Goal: Task Accomplishment & Management: Manage account settings

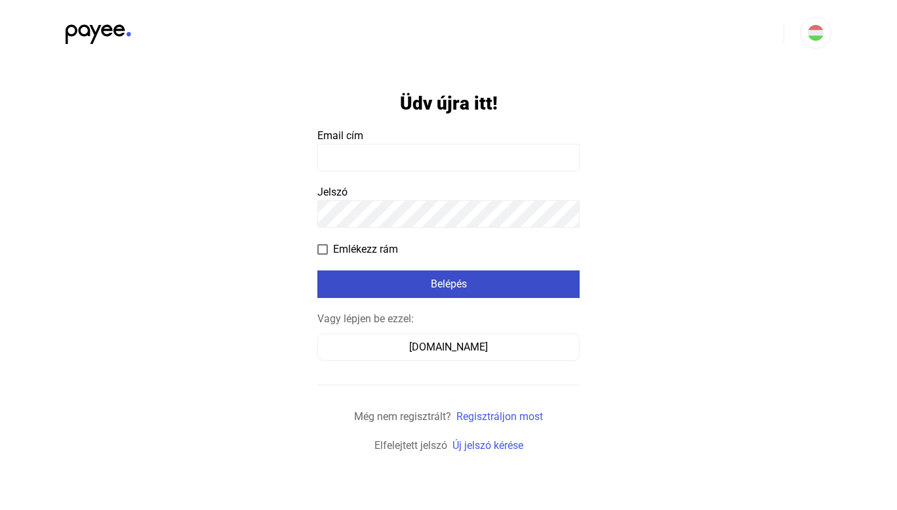
type input "**********"
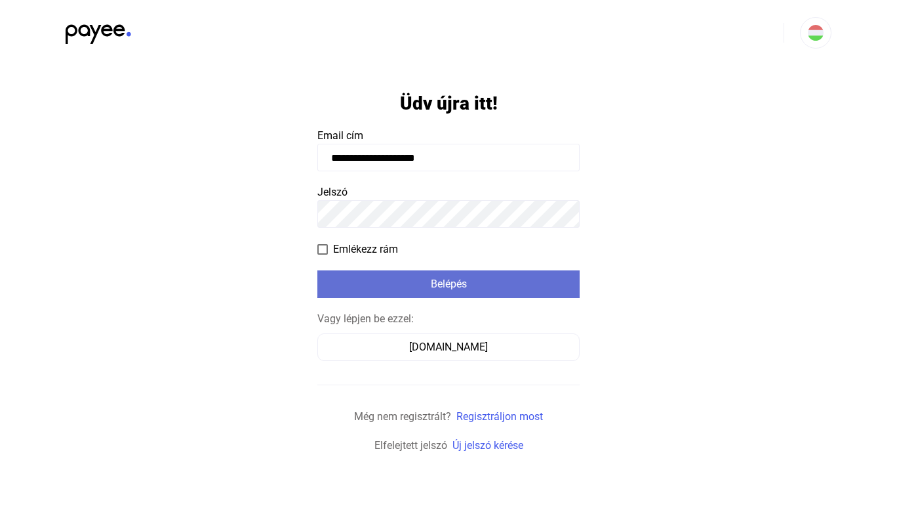
click at [462, 277] on div "Belépés" at bounding box center [448, 284] width 255 height 16
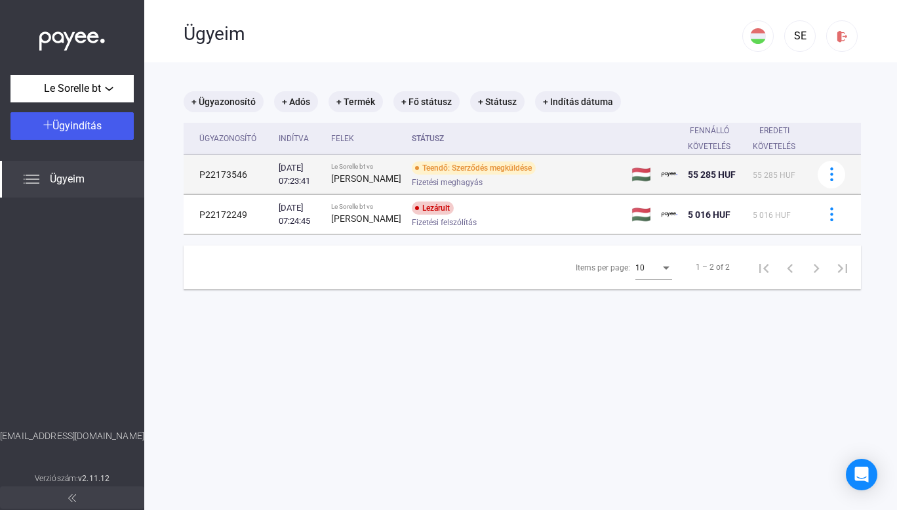
click at [431, 174] on div "Teendő: Szerződés megküldése" at bounding box center [474, 167] width 124 height 13
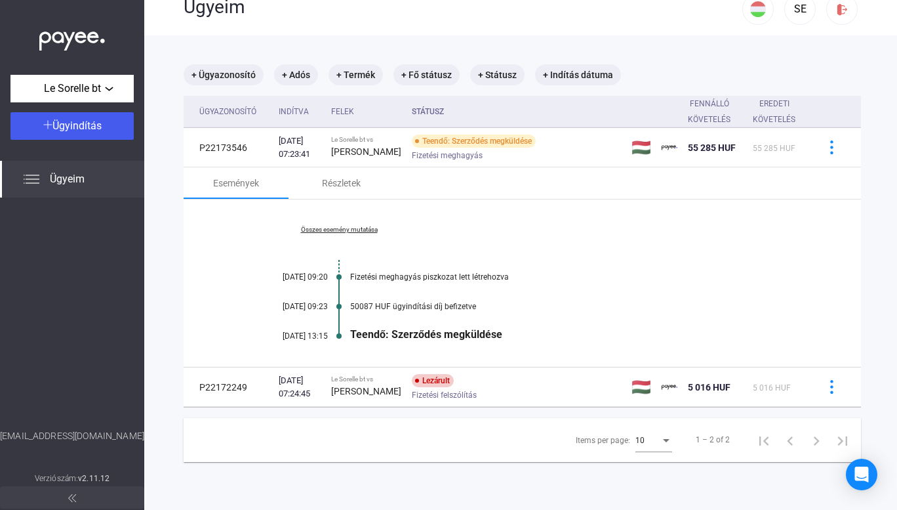
scroll to position [29, 0]
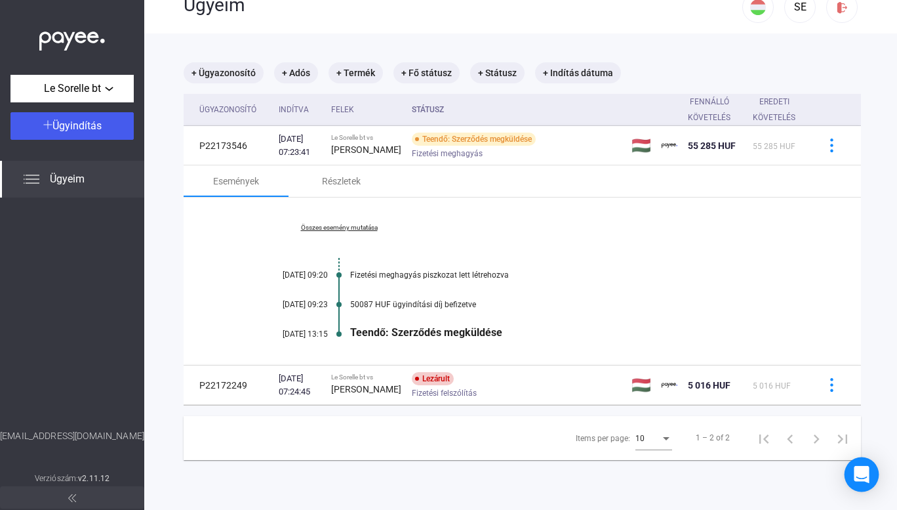
click at [861, 478] on icon "Open Intercom Messenger" at bounding box center [861, 474] width 17 height 17
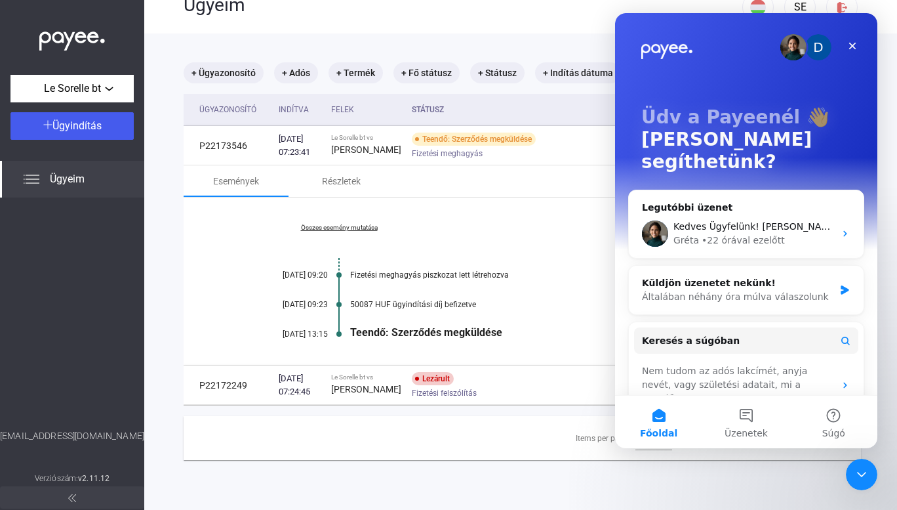
scroll to position [0, 0]
click at [842, 218] on div "Kedves Ügyfelünk! [PERSON_NAME], a teendő csak annyi, hogy a fiókjába belépve e…" at bounding box center [746, 233] width 235 height 49
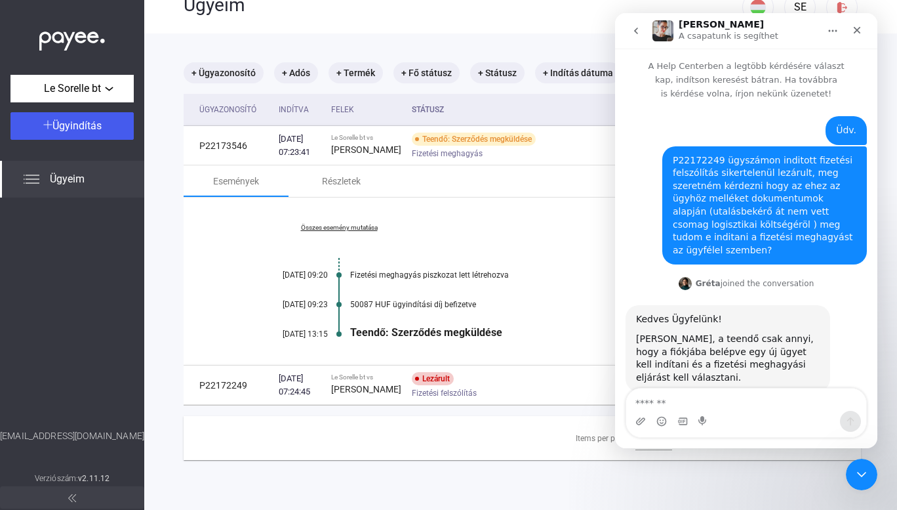
scroll to position [5, 0]
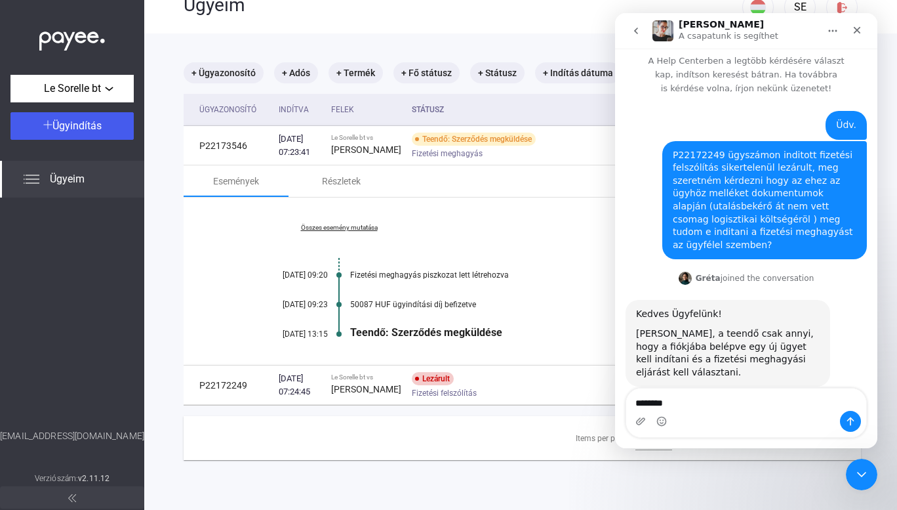
type textarea "*********"
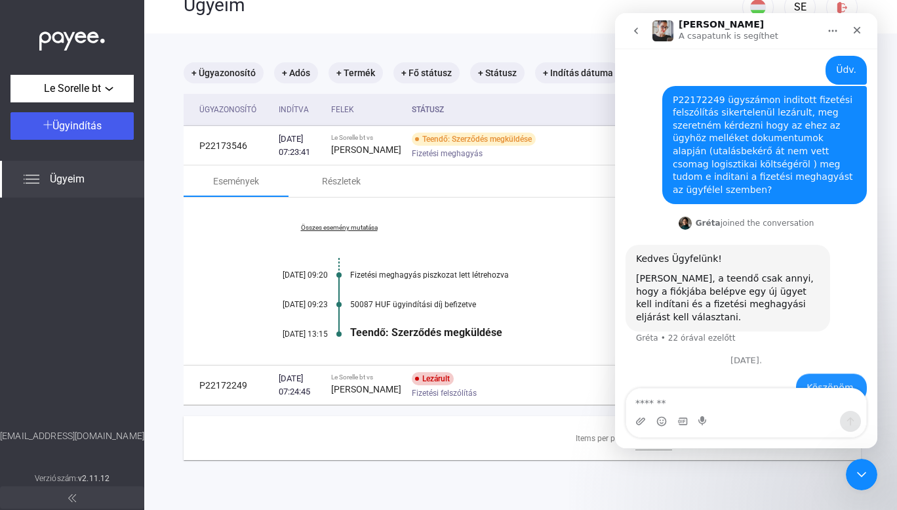
scroll to position [79, 0]
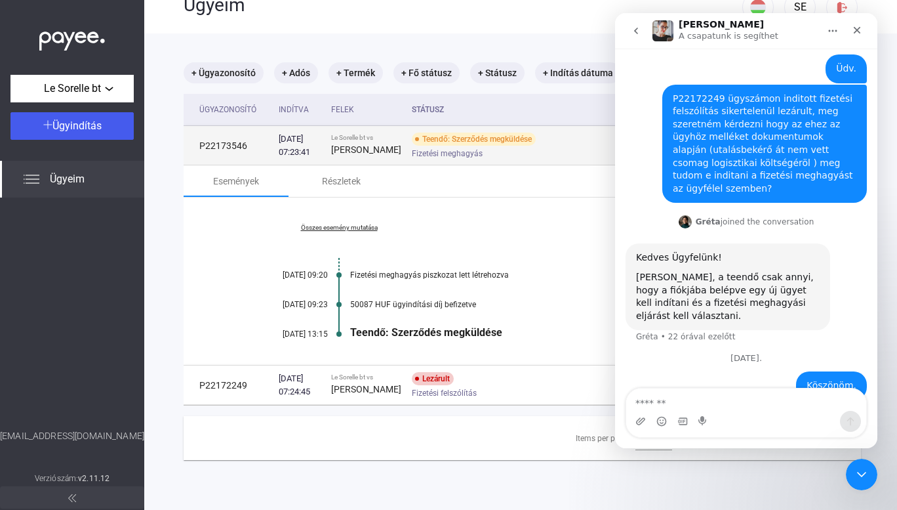
click at [224, 152] on td "P22173546" at bounding box center [229, 145] width 90 height 39
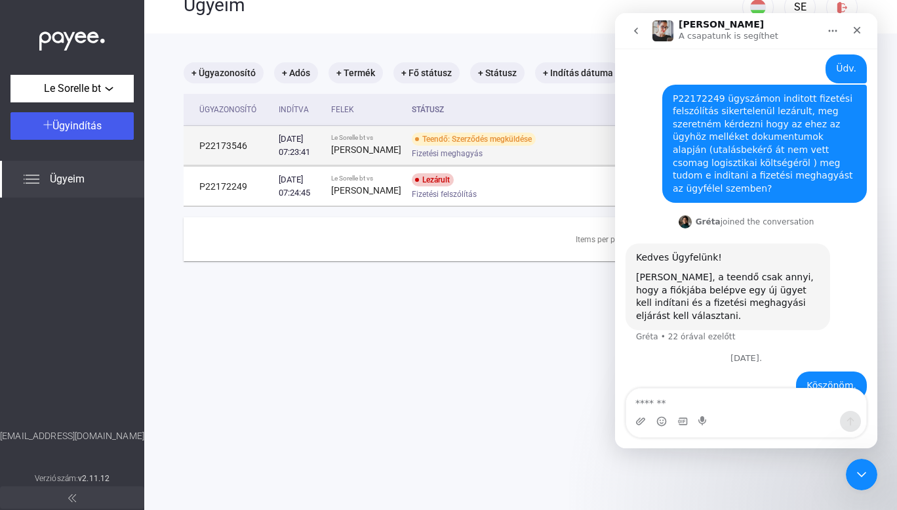
click at [224, 152] on td "P22173546" at bounding box center [229, 145] width 90 height 39
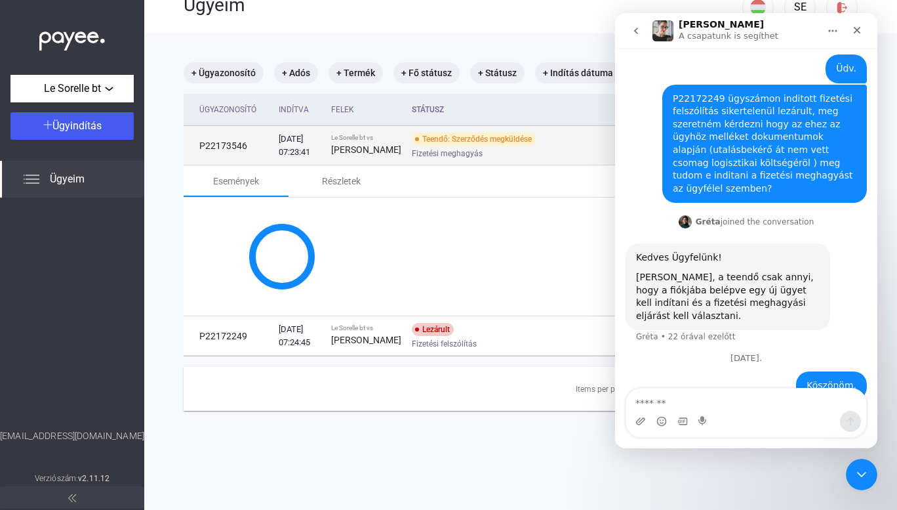
copy td "P22173546"
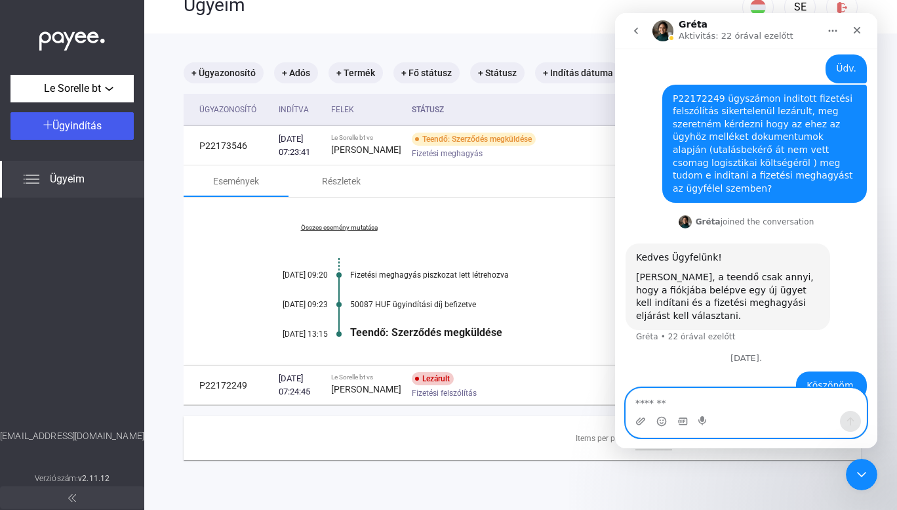
click at [657, 397] on textarea "Üzenet…" at bounding box center [746, 399] width 240 height 22
paste textarea "*********"
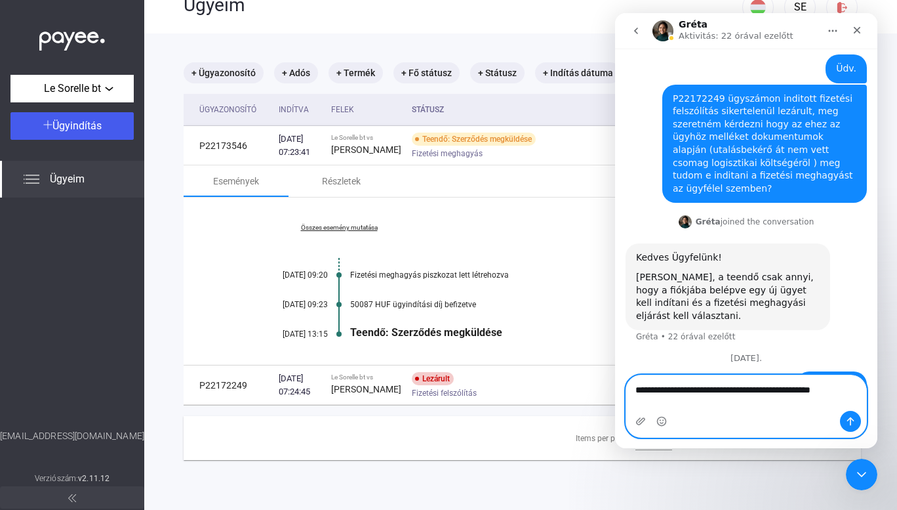
scroll to position [92, 0]
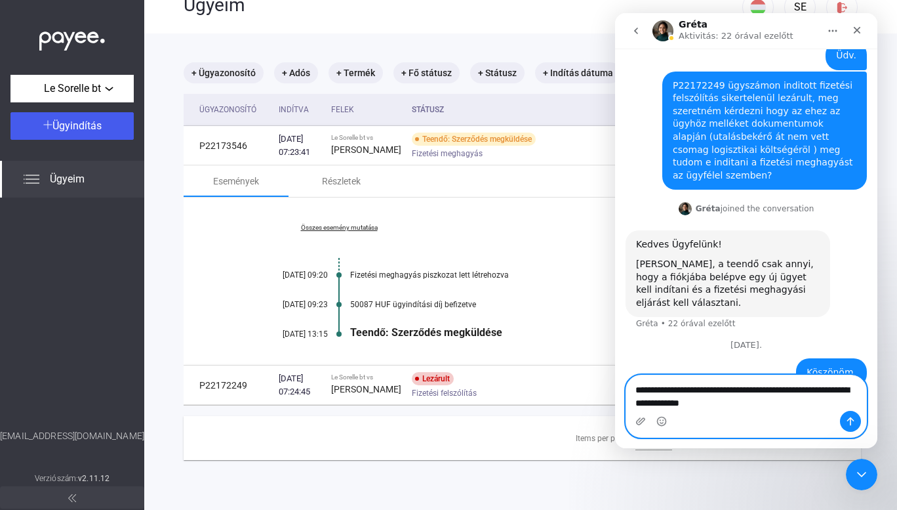
click at [664, 401] on textarea "**********" at bounding box center [746, 392] width 240 height 35
click at [663, 403] on textarea "**********" at bounding box center [746, 392] width 240 height 35
click at [746, 407] on textarea "**********" at bounding box center [746, 392] width 240 height 35
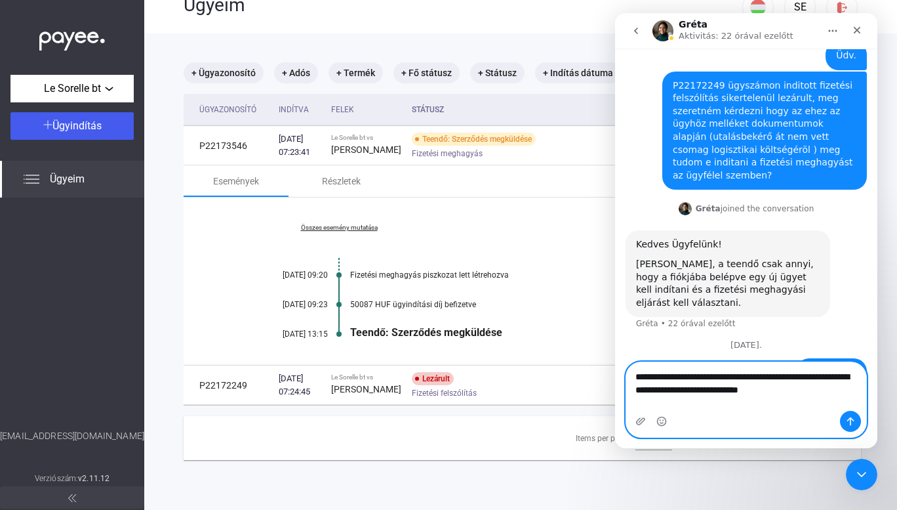
type textarea "**********"
click at [850, 417] on icon "Üzenet küldése…" at bounding box center [851, 421] width 10 height 10
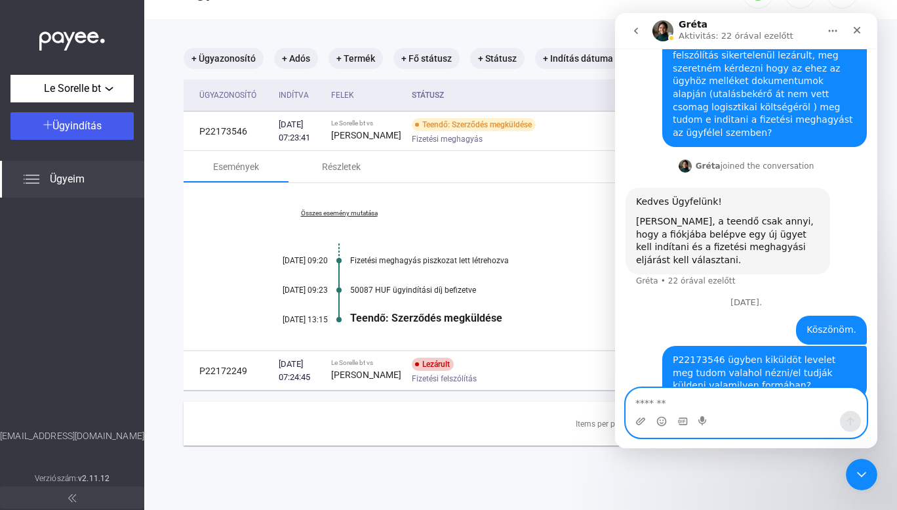
scroll to position [44, 0]
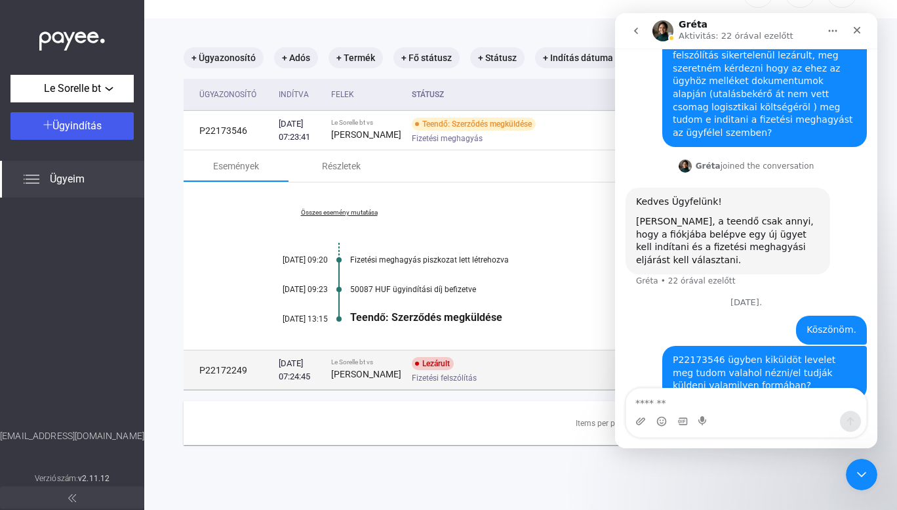
click at [235, 381] on td "P22172249" at bounding box center [229, 369] width 90 height 39
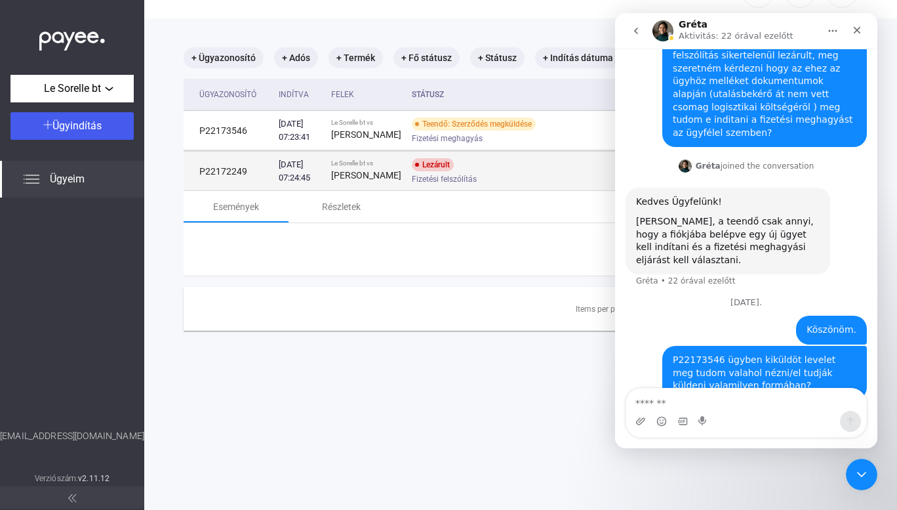
click at [235, 381] on main "+ Ügyazonosító + Adós + Termék + Fő státusz + Státusz + Indítás dátuma Ügyazono…" at bounding box center [522, 273] width 756 height 510
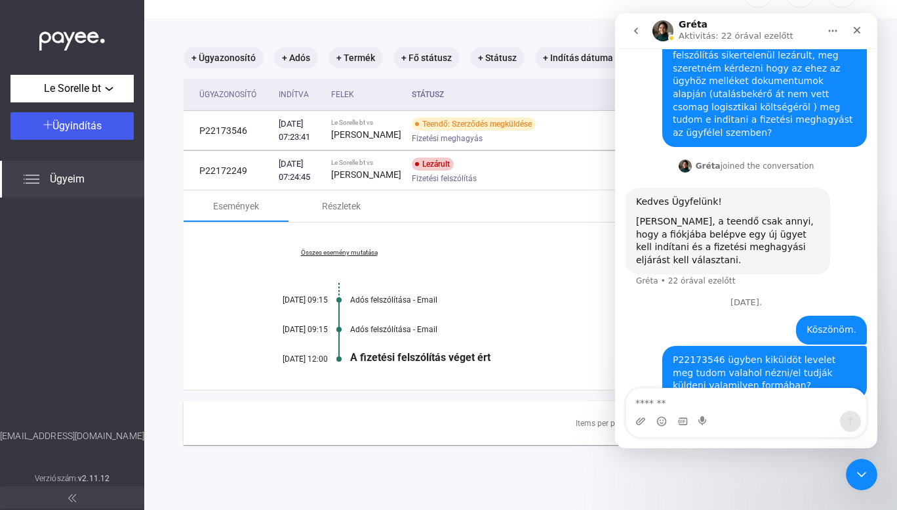
copy div "Items"
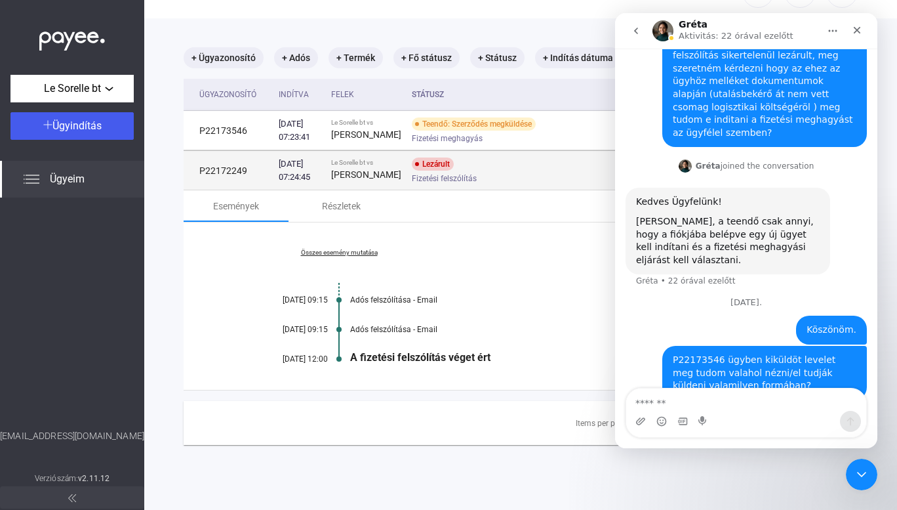
click at [242, 184] on td "P22172249" at bounding box center [229, 170] width 90 height 39
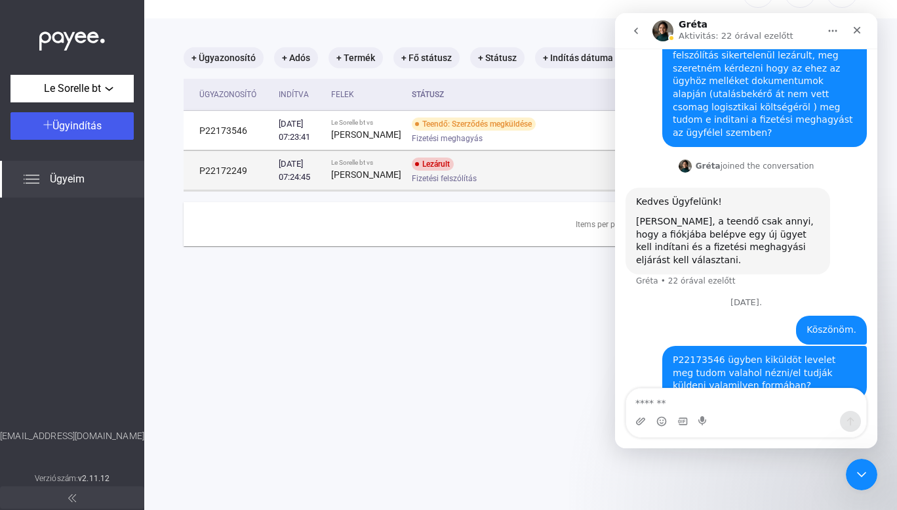
click at [242, 184] on td "P22172249" at bounding box center [229, 170] width 90 height 39
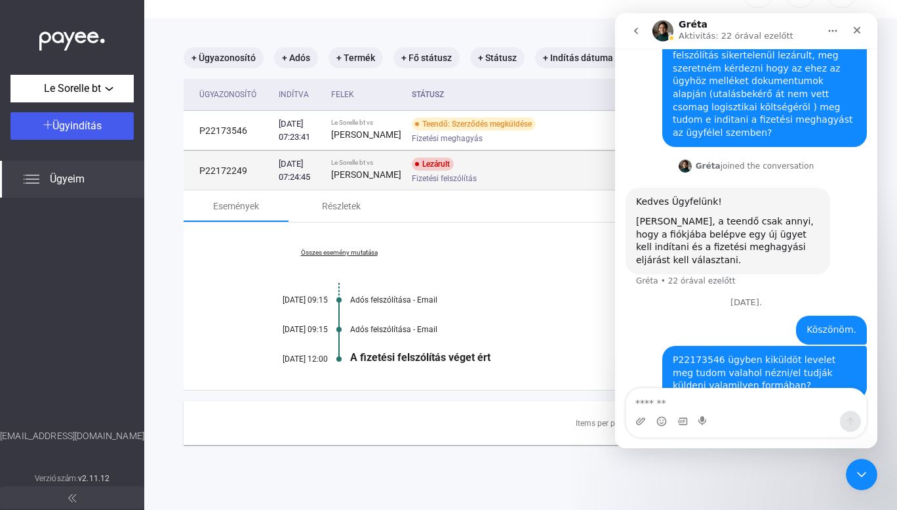
copy td "P22172249"
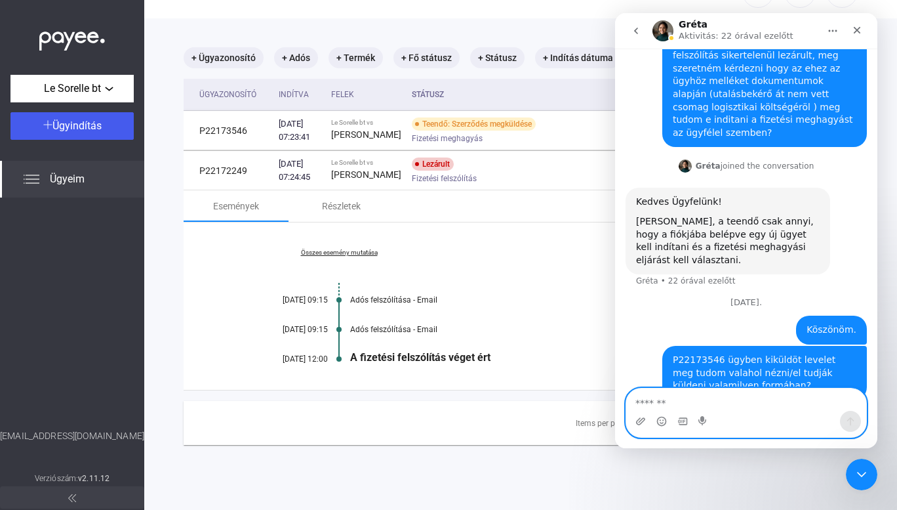
click at [645, 400] on textarea "Üzenet…" at bounding box center [746, 399] width 240 height 22
paste textarea "**********"
type textarea "**********"
click at [849, 417] on icon "Üzenet küldése…" at bounding box center [851, 421] width 10 height 10
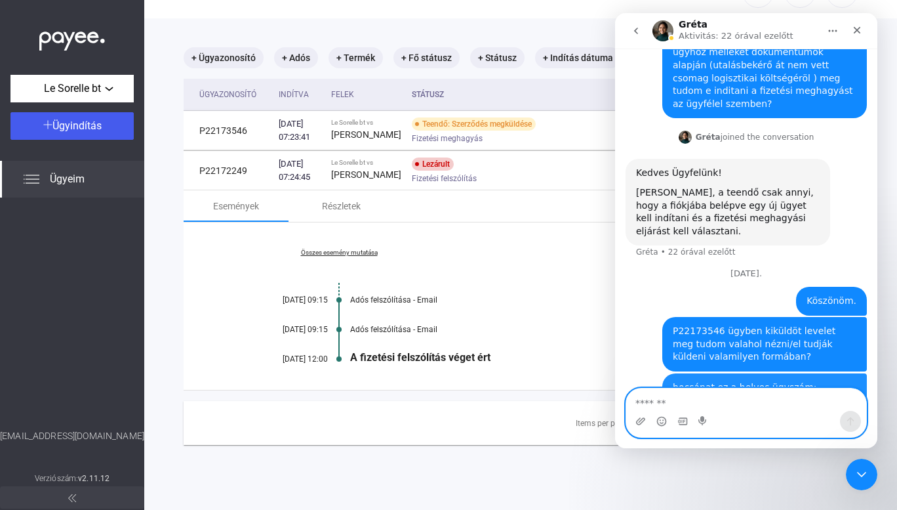
scroll to position [165, 0]
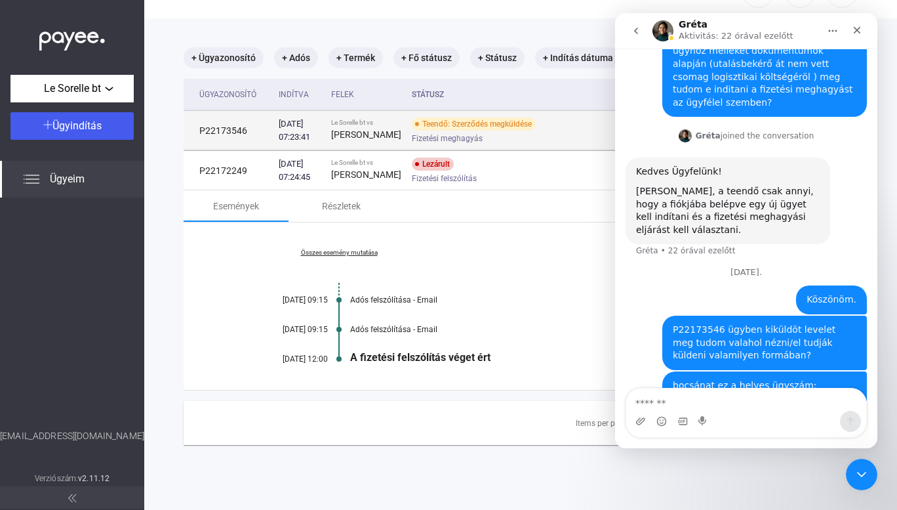
click at [491, 136] on div "Teendő: Szerződés megküldése Fizetési meghagyás" at bounding box center [516, 130] width 209 height 26
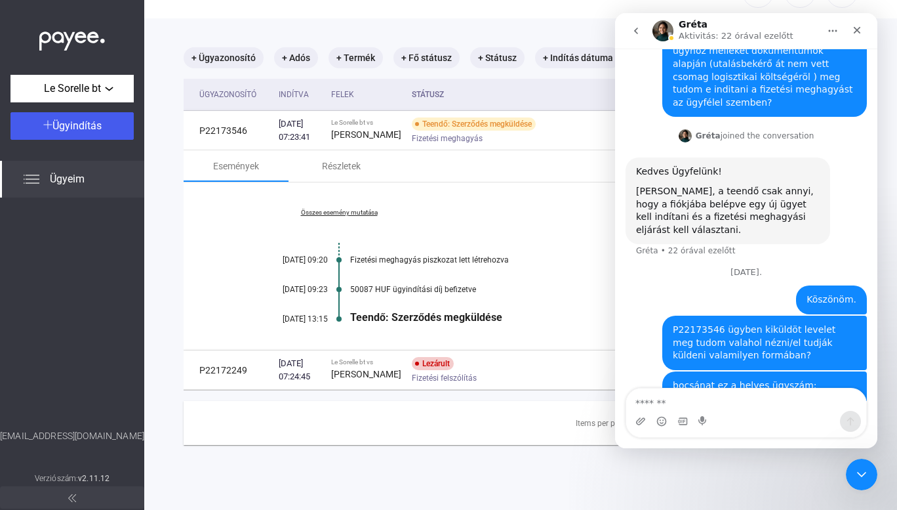
click at [371, 216] on link "Összes esemény mutatása" at bounding box center [339, 213] width 180 height 8
click at [468, 232] on div "Kevesebb esemény mutatása [DATE] 09:20 Fizetési meghagyás piszkozat lett létreh…" at bounding box center [523, 265] width 678 height 167
click at [859, 36] on div "Bezárás" at bounding box center [858, 30] width 24 height 24
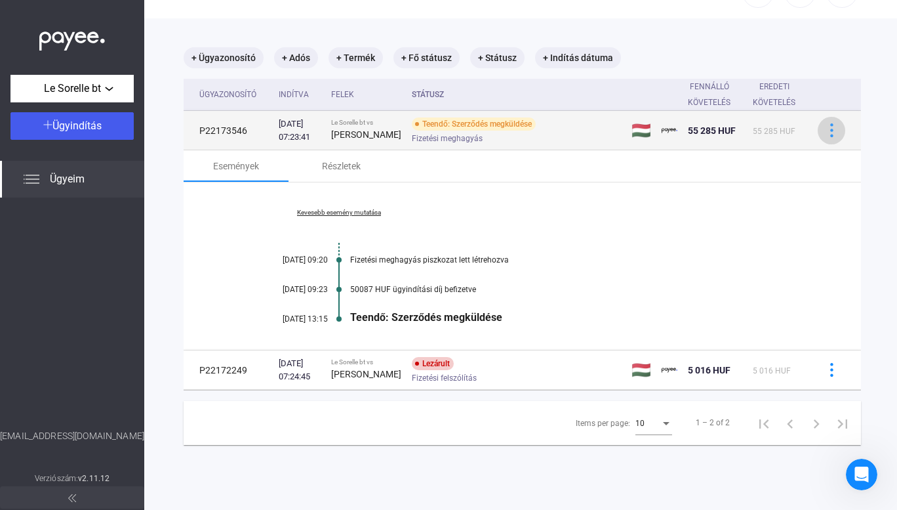
click at [825, 137] on img at bounding box center [832, 130] width 14 height 14
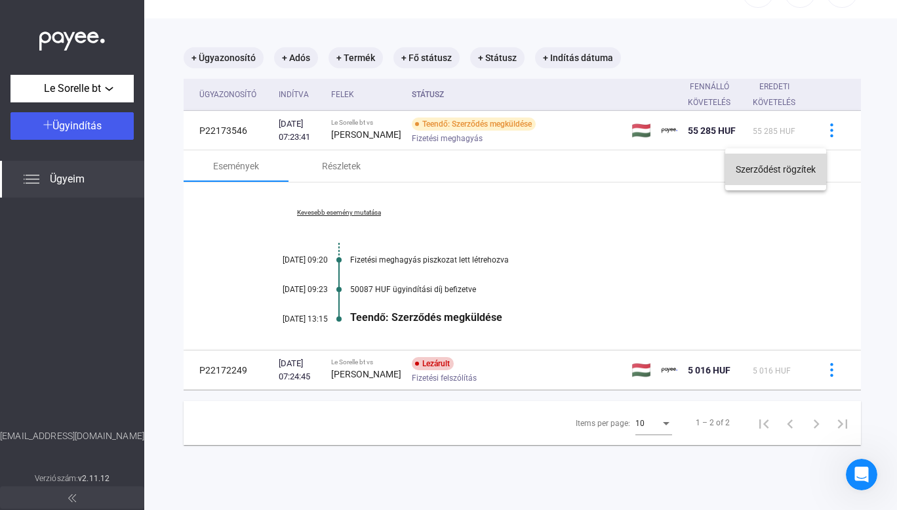
click at [795, 172] on button "Szerződést rögzítek" at bounding box center [776, 168] width 101 height 31
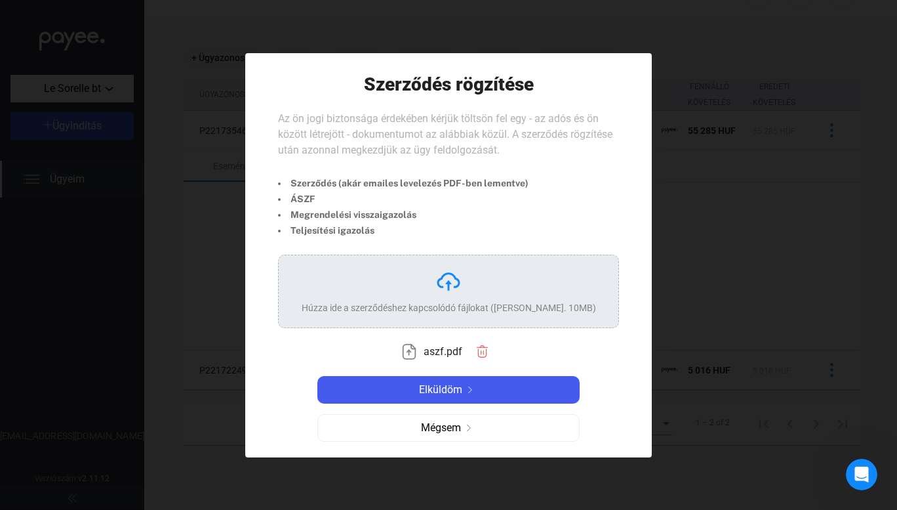
scroll to position [0, 0]
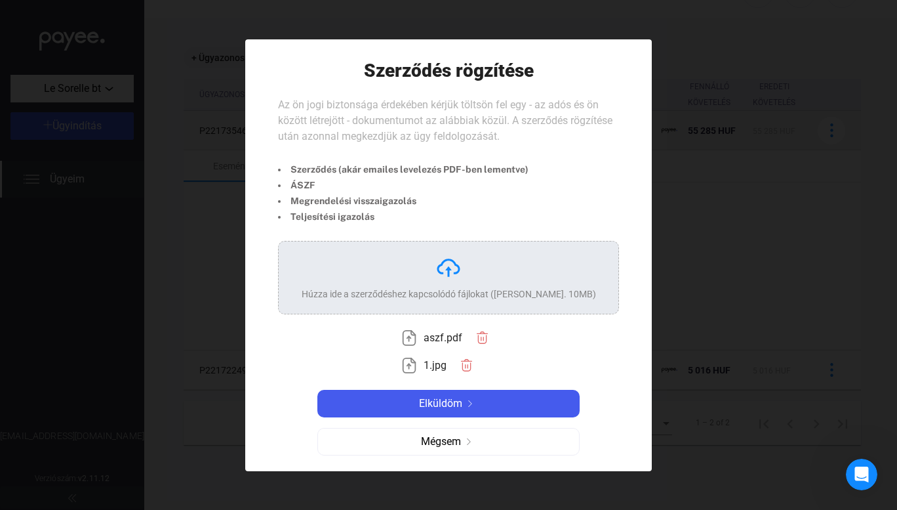
drag, startPoint x: 703, startPoint y: 107, endPoint x: 699, endPoint y: 157, distance: 50.1
click at [699, 157] on div at bounding box center [448, 255] width 897 height 510
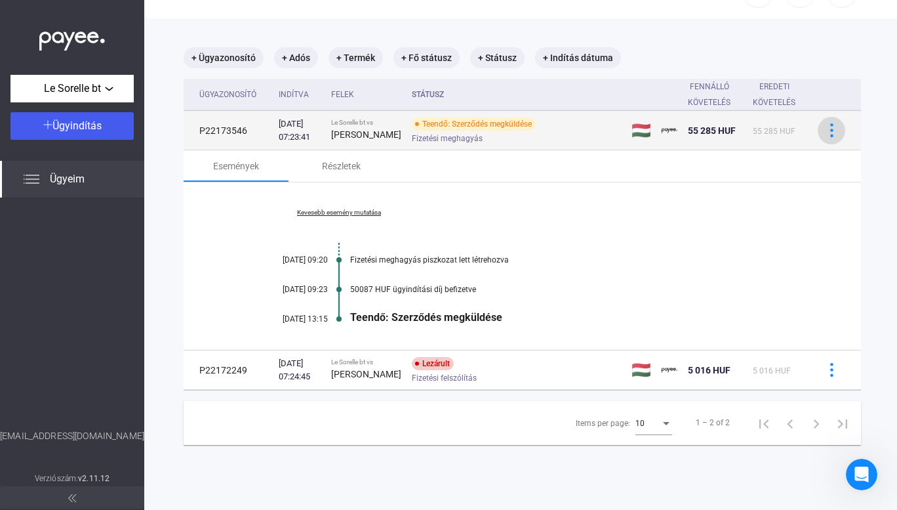
click at [825, 133] on img at bounding box center [832, 130] width 14 height 14
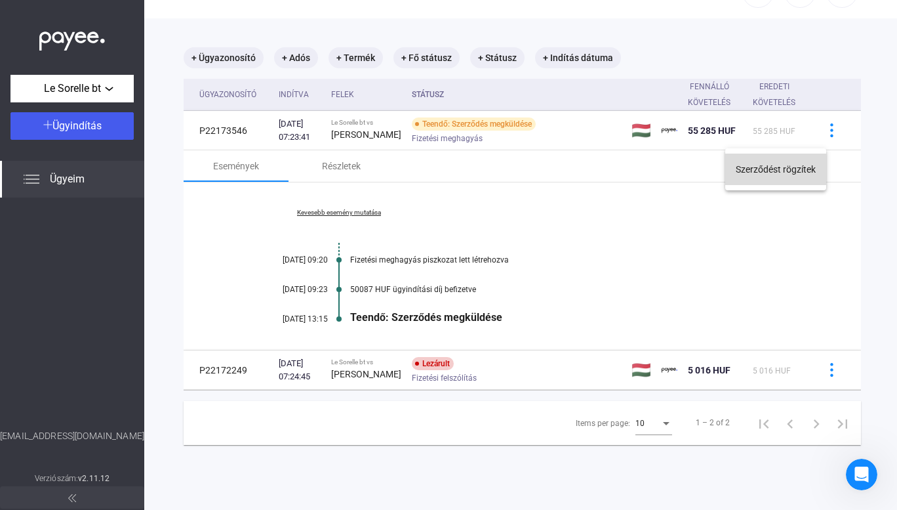
click at [790, 167] on button "Szerződést rögzítek" at bounding box center [776, 168] width 101 height 31
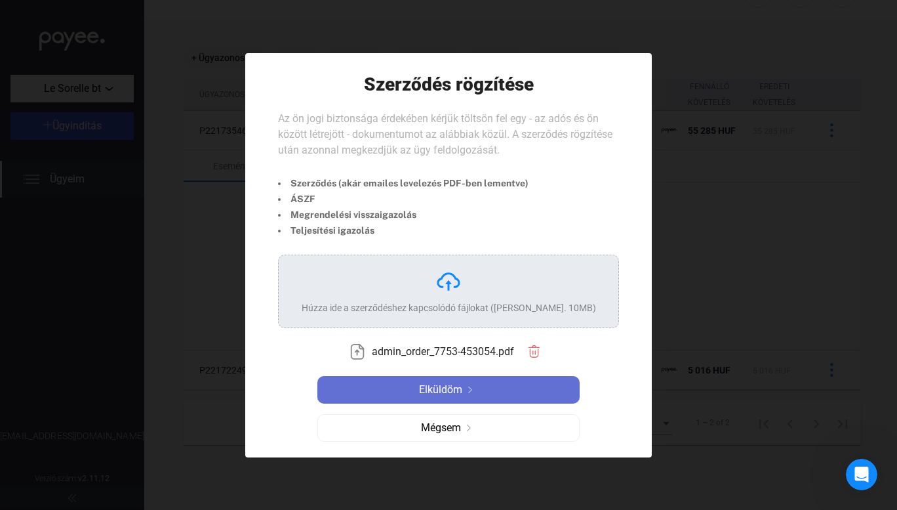
click at [445, 384] on span "Elküldöm" at bounding box center [440, 390] width 43 height 16
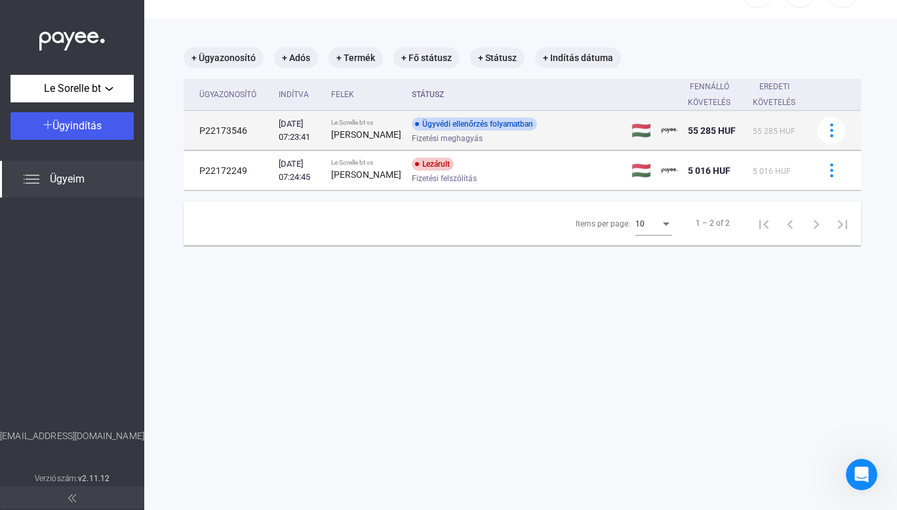
click at [216, 133] on td "P22173546" at bounding box center [229, 130] width 90 height 39
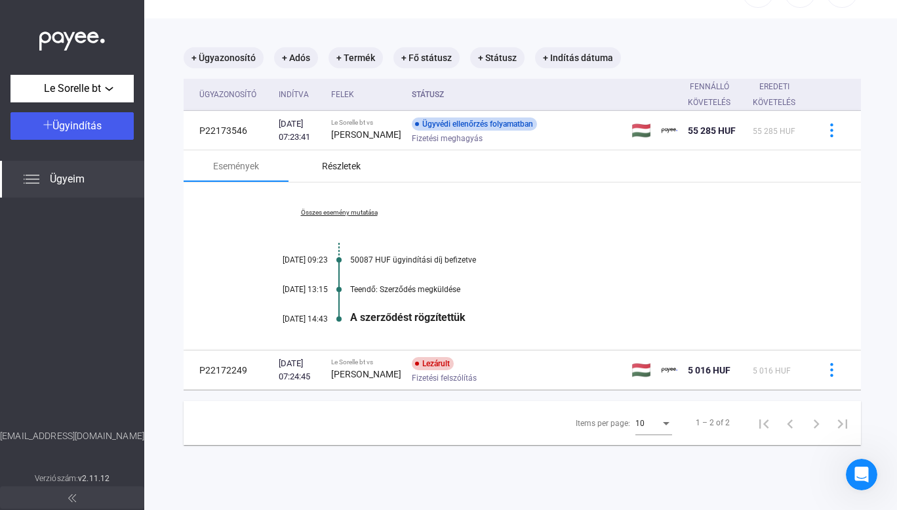
click at [350, 168] on div "Részletek" at bounding box center [341, 166] width 39 height 16
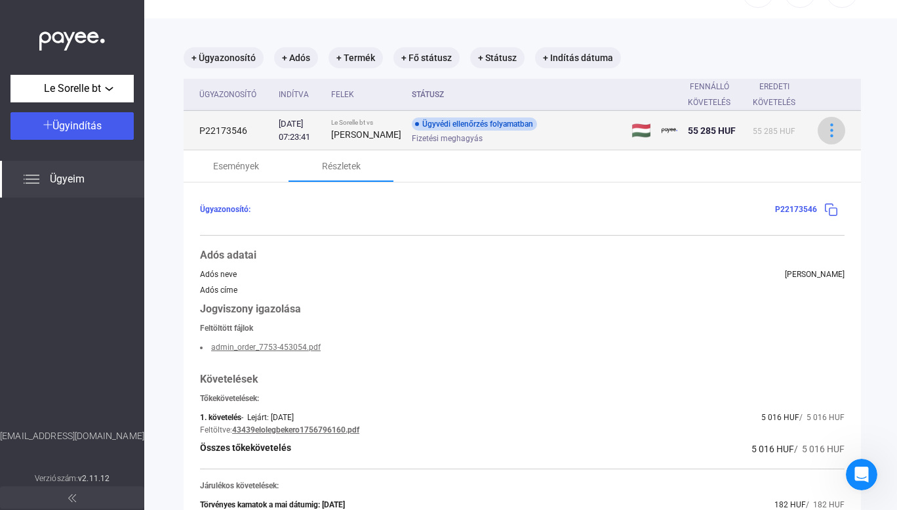
click at [825, 137] on img at bounding box center [832, 130] width 14 height 14
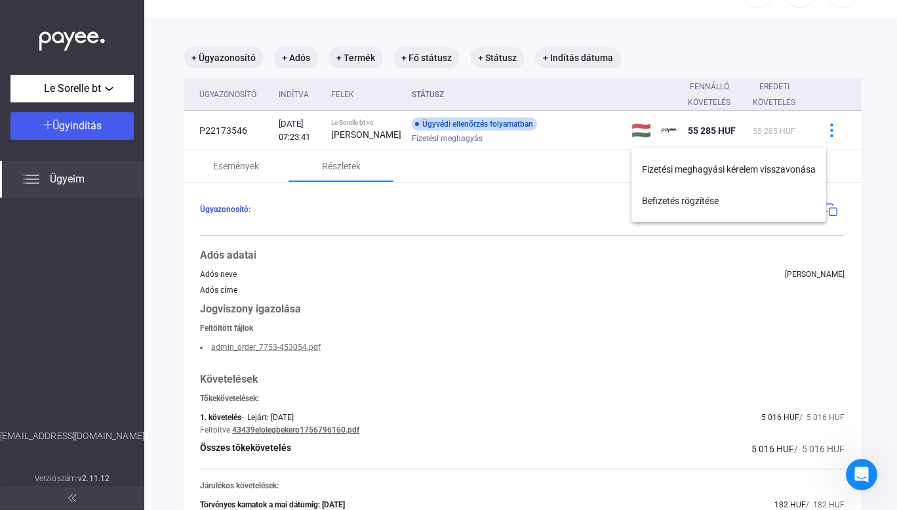
click at [745, 294] on div at bounding box center [448, 255] width 897 height 510
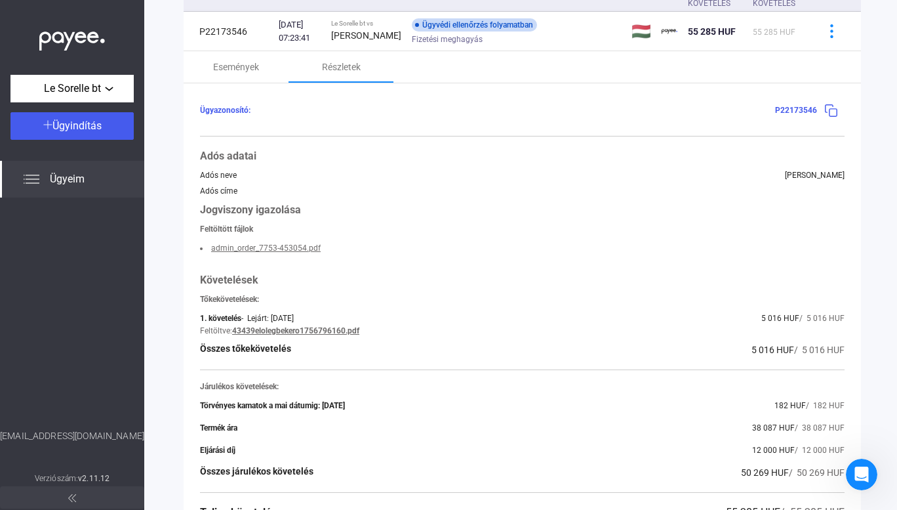
scroll to position [142, 0]
click at [224, 75] on div "Események" at bounding box center [236, 68] width 46 height 16
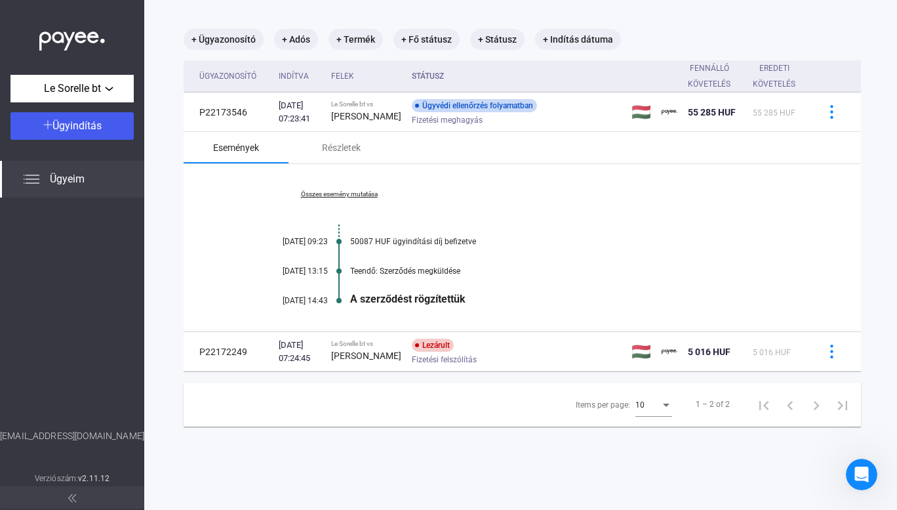
scroll to position [62, 0]
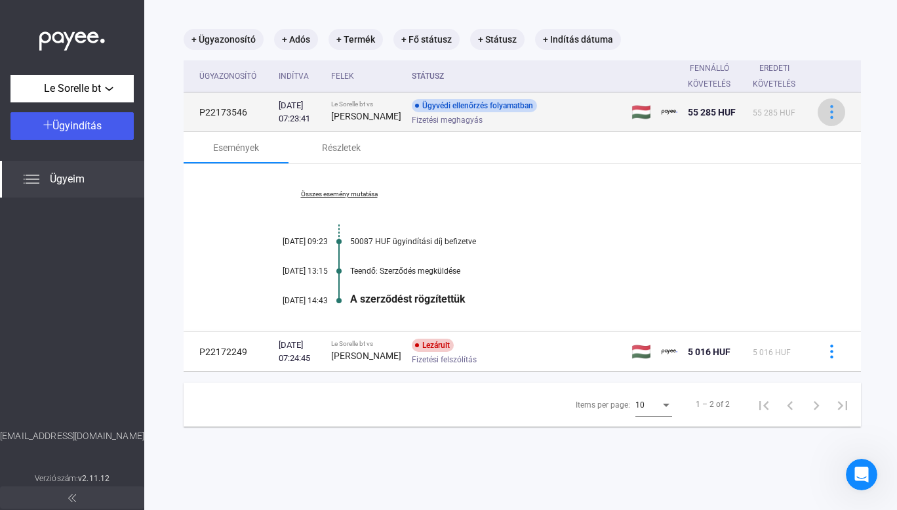
click at [825, 110] on img at bounding box center [832, 112] width 14 height 14
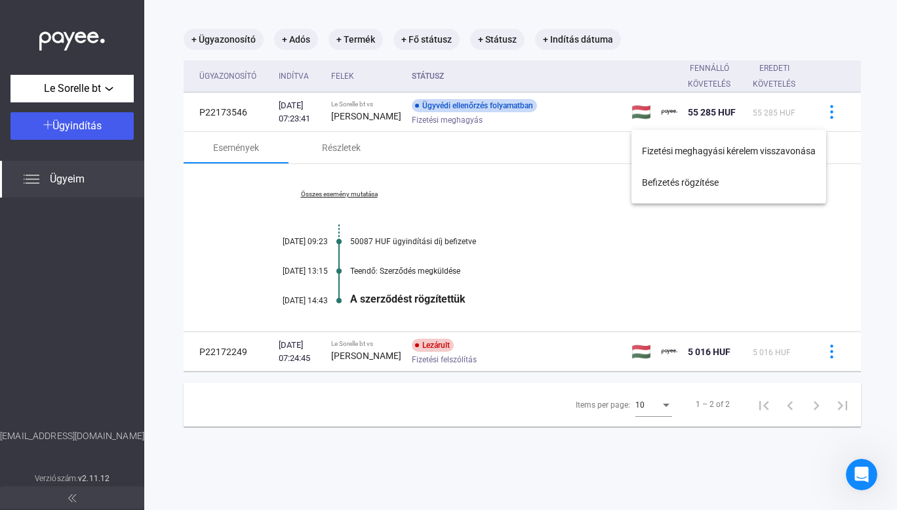
click at [583, 209] on div at bounding box center [448, 255] width 897 height 510
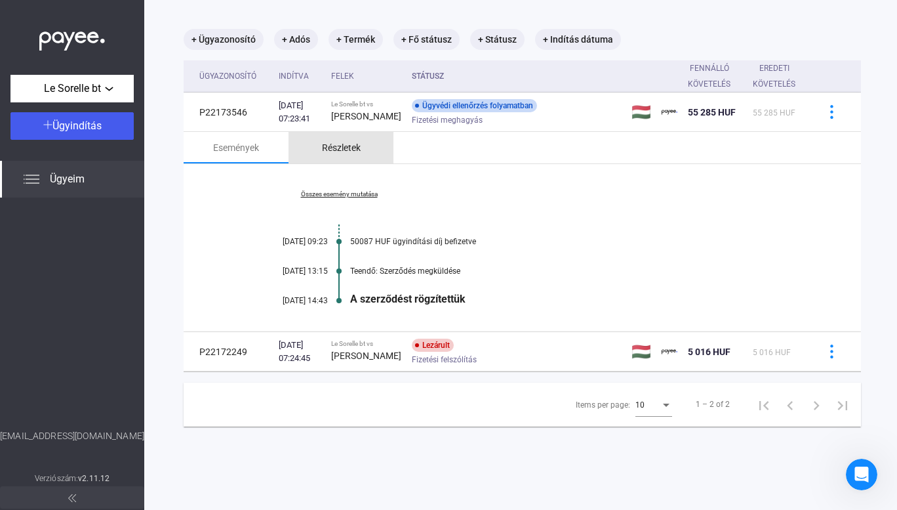
click at [347, 155] on div "Részletek" at bounding box center [341, 148] width 39 height 16
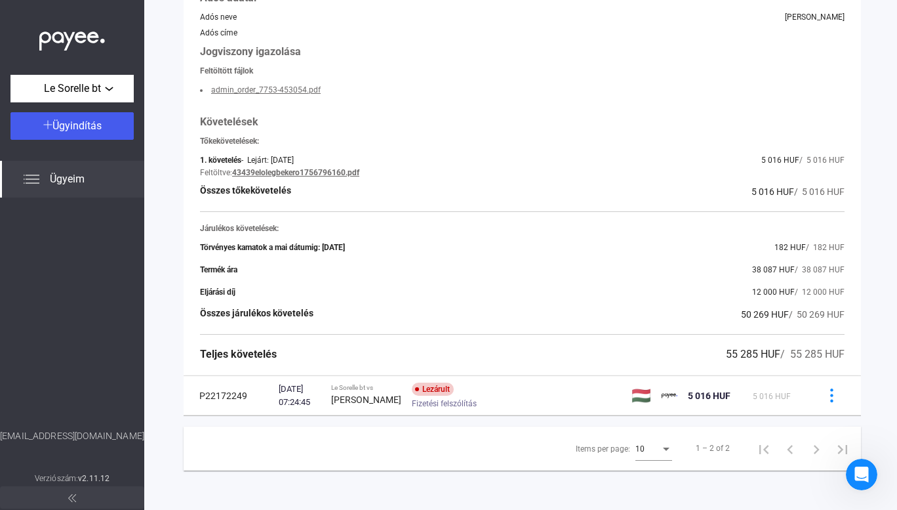
scroll to position [0, 0]
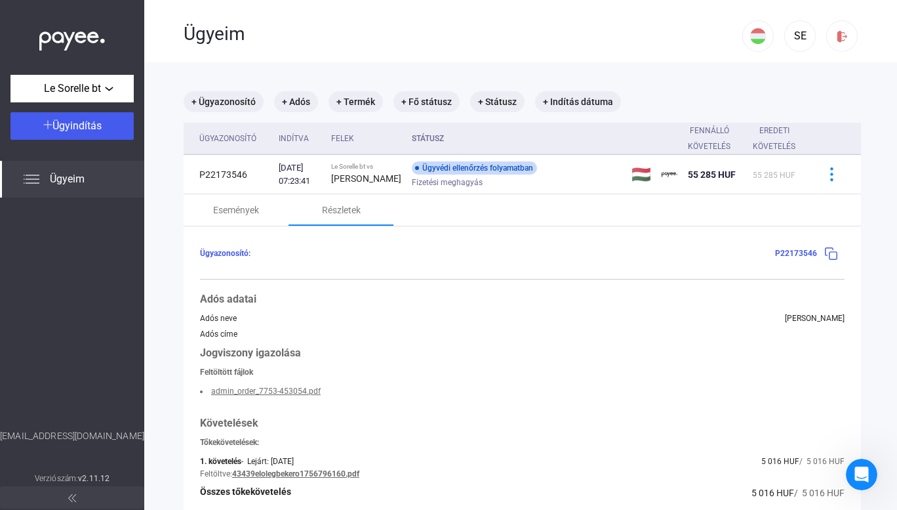
click at [60, 176] on span "Ügyeim" at bounding box center [67, 179] width 35 height 16
click at [33, 176] on img at bounding box center [32, 179] width 16 height 16
click at [106, 96] on div "Le Sorelle bt" at bounding box center [71, 89] width 115 height 16
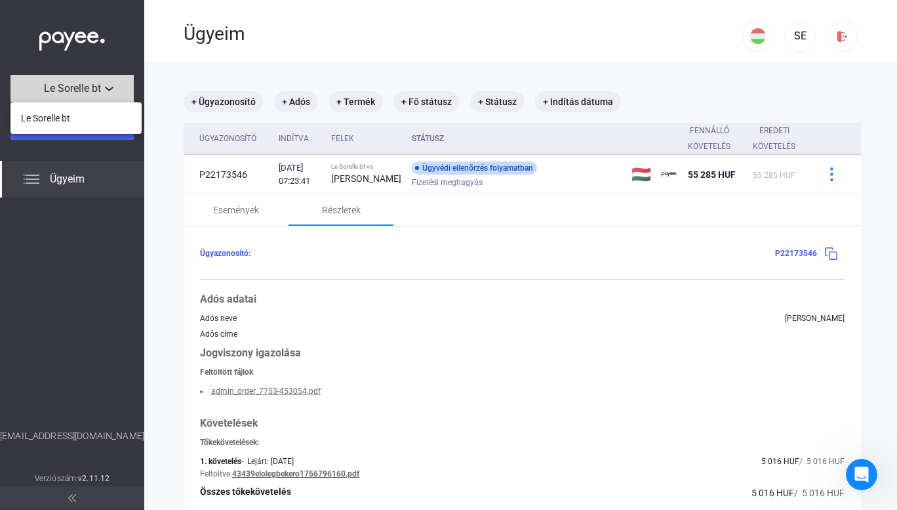
click at [106, 96] on body "Le Sorelle bt Ügyindítás Ügyeim [EMAIL_ADDRESS][DOMAIN_NAME] Verziószám: v2.11.…" at bounding box center [448, 255] width 897 height 510
click at [105, 96] on div at bounding box center [448, 255] width 897 height 510
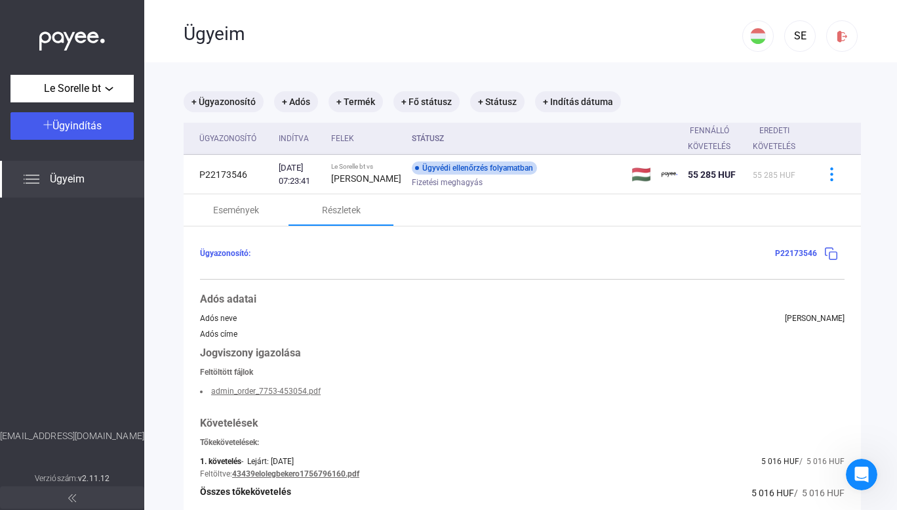
click at [368, 37] on div "Ügyeim" at bounding box center [463, 34] width 559 height 22
